Goal: Task Accomplishment & Management: Manage account settings

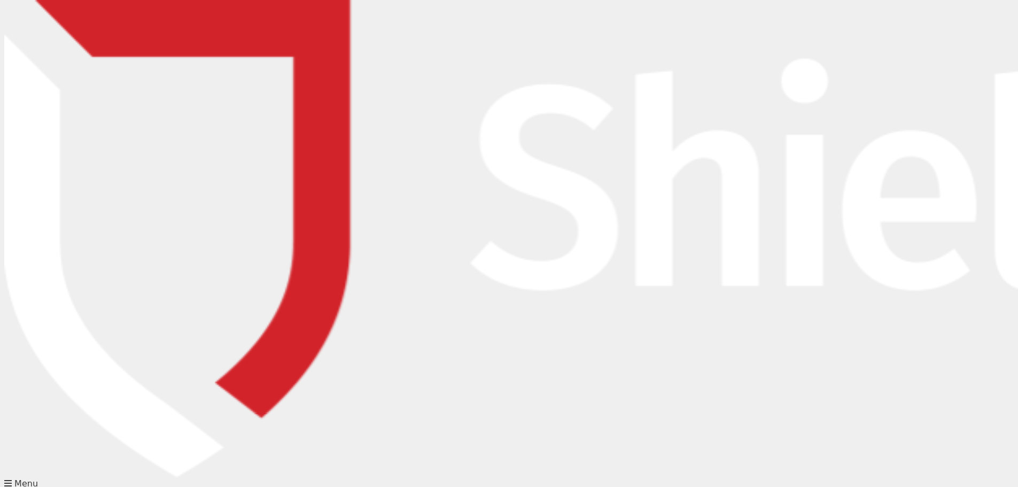
drag, startPoint x: 190, startPoint y: 189, endPoint x: 185, endPoint y: 196, distance: 8.0
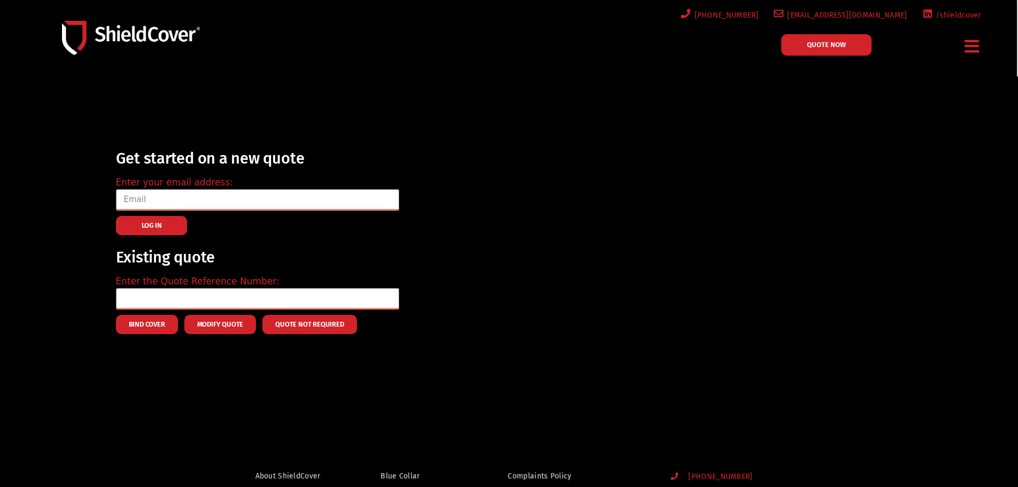
click at [640, 264] on div "Get started on a new quote Enter your email address: LOG IN Existing quote Ente…" at bounding box center [524, 240] width 826 height 200
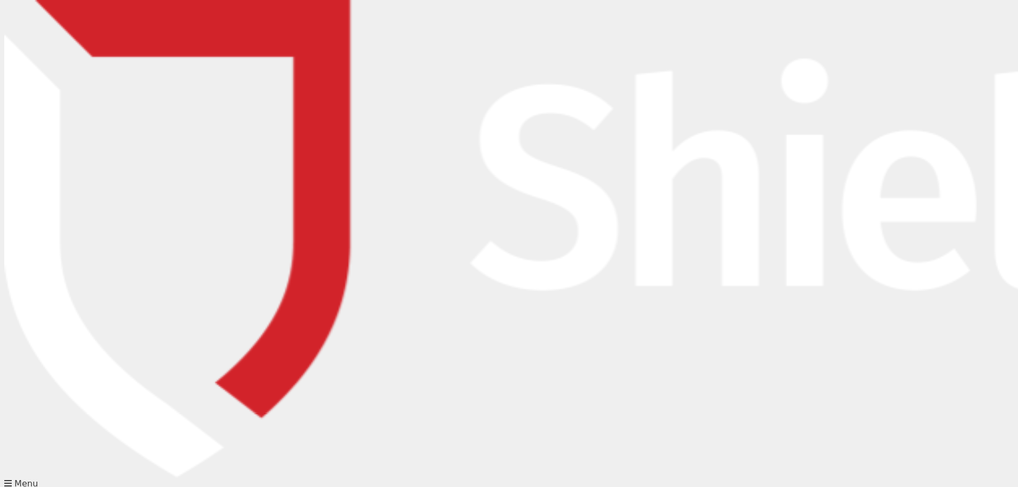
type input "[EMAIL_ADDRESS][DOMAIN_NAME]"
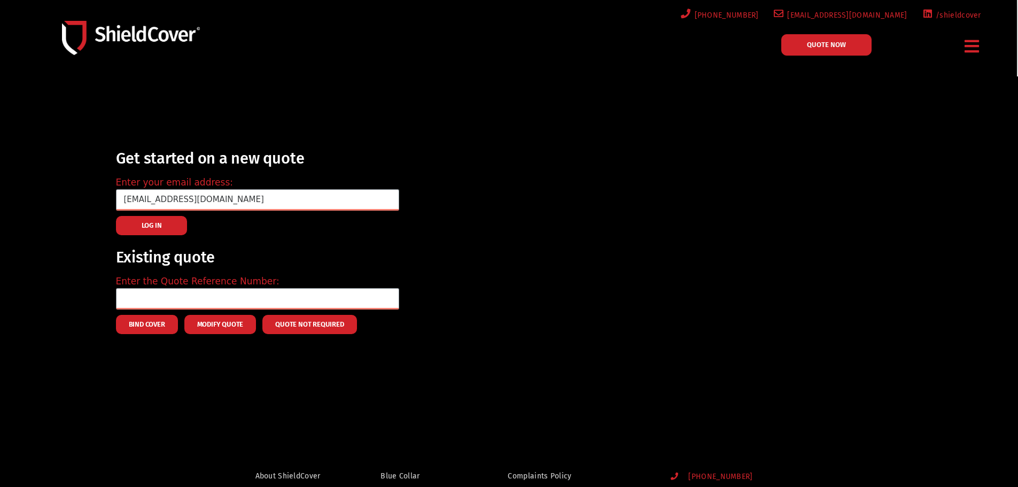
click at [154, 227] on span "LOG IN" at bounding box center [152, 226] width 20 height 2
